Goal: Task Accomplishment & Management: Manage account settings

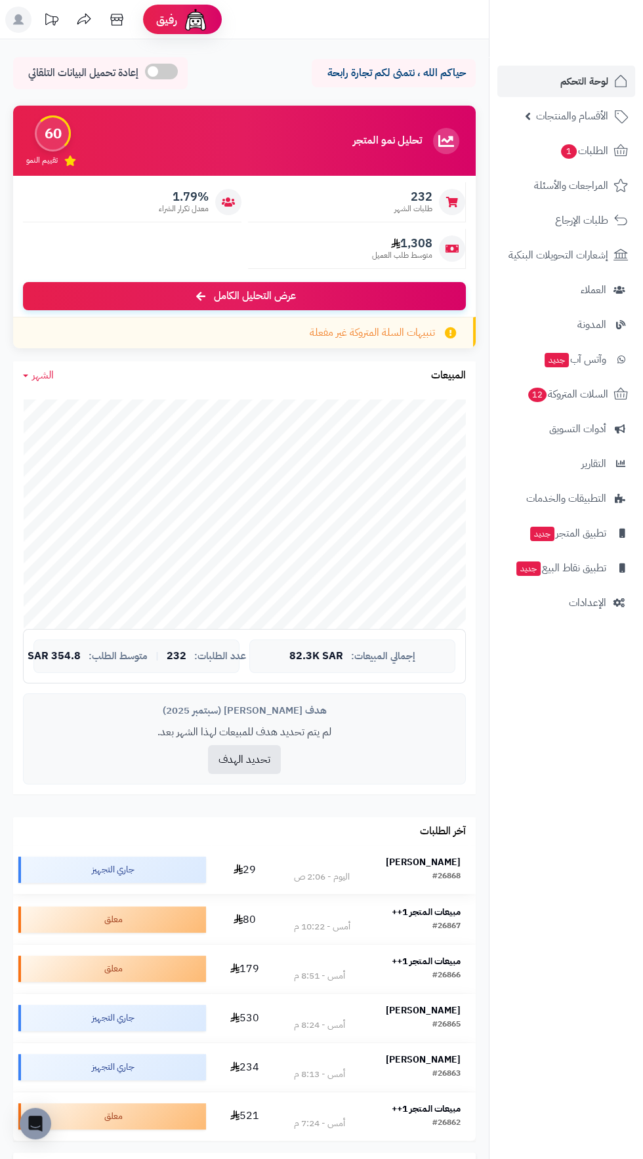
click at [453, 858] on strong "[PERSON_NAME]" at bounding box center [423, 862] width 75 height 14
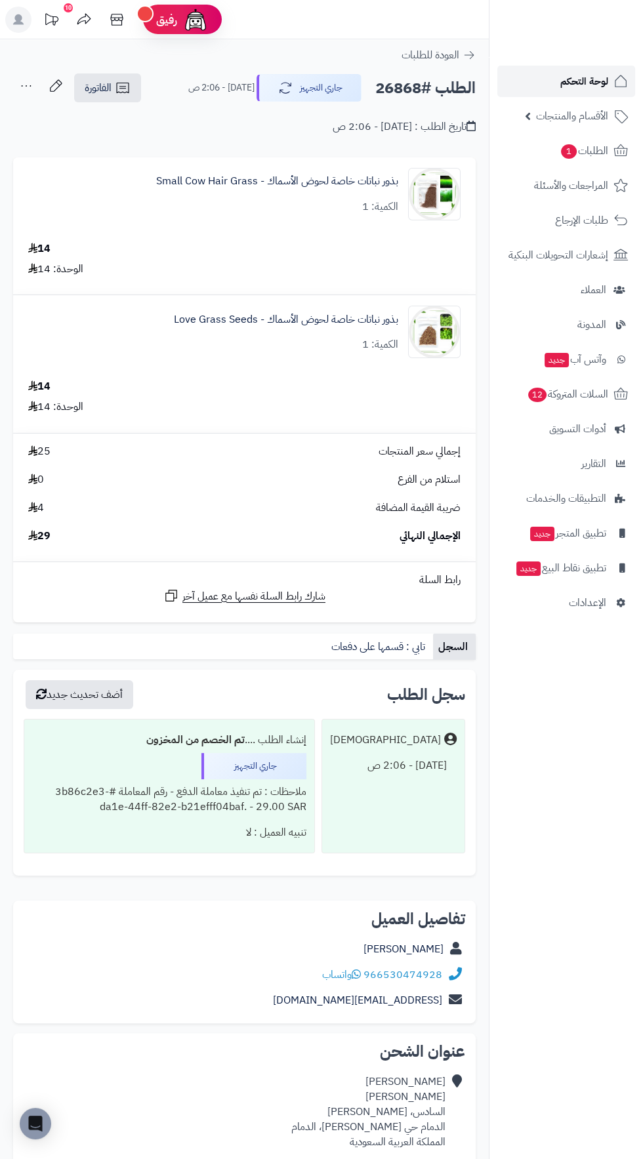
click at [578, 81] on span "لوحة التحكم" at bounding box center [584, 81] width 48 height 18
